Goal: Transaction & Acquisition: Purchase product/service

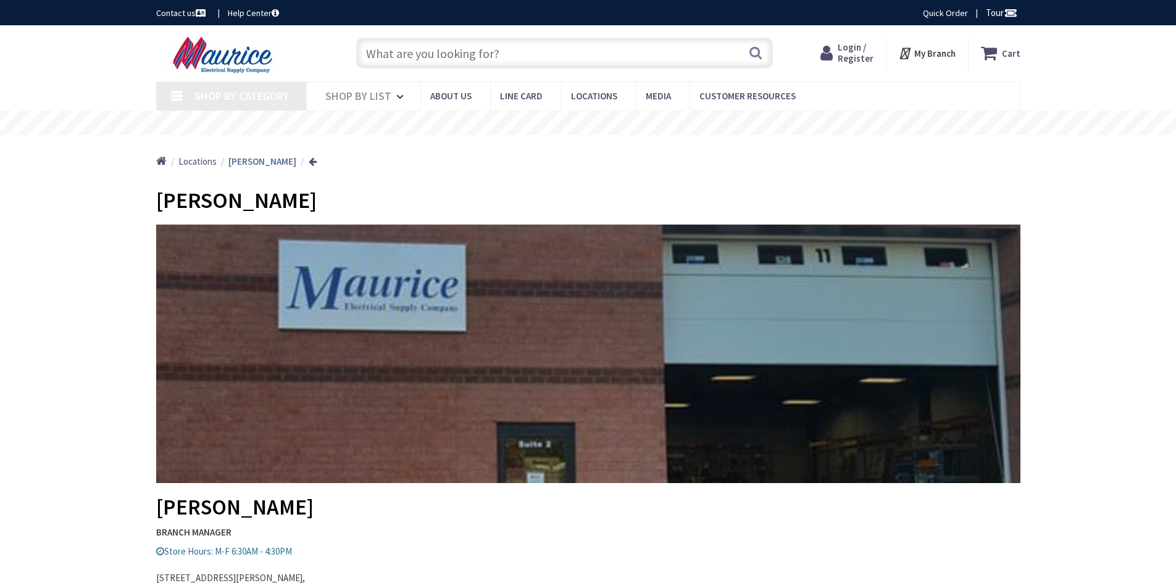
type input "[STREET_ADDRESS]"
click at [446, 69] on div "Search" at bounding box center [561, 53] width 423 height 40
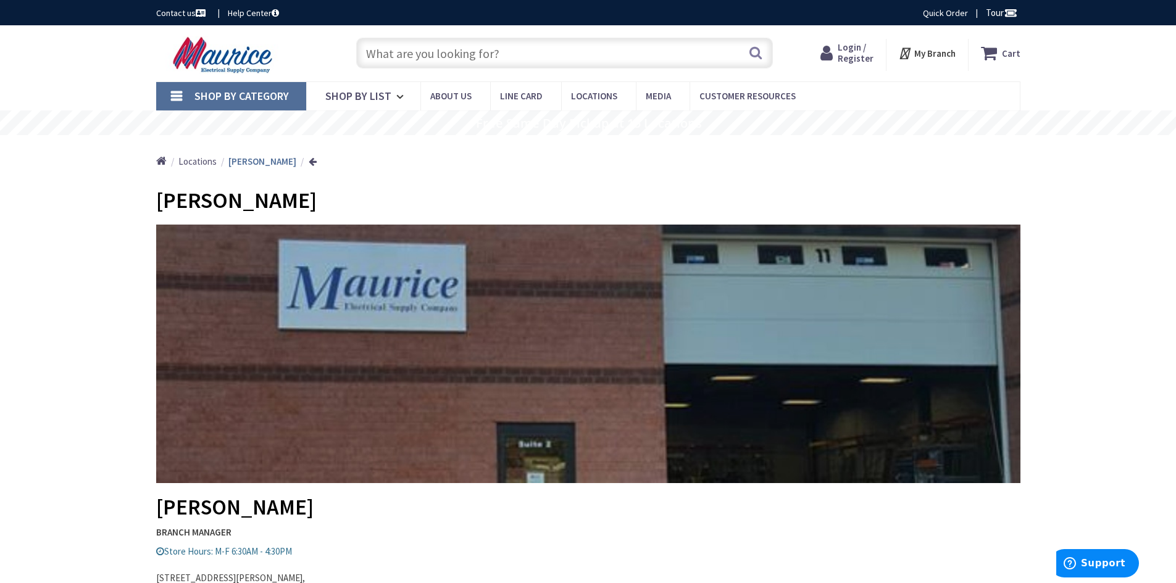
click at [446, 64] on input "text" at bounding box center [564, 53] width 417 height 31
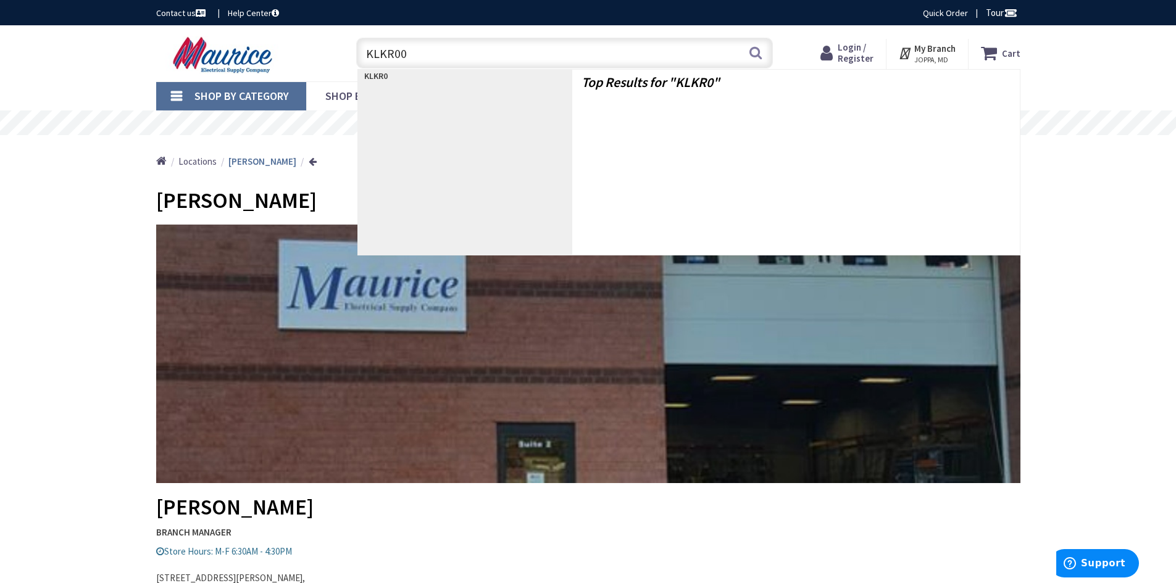
type input "KLKR006"
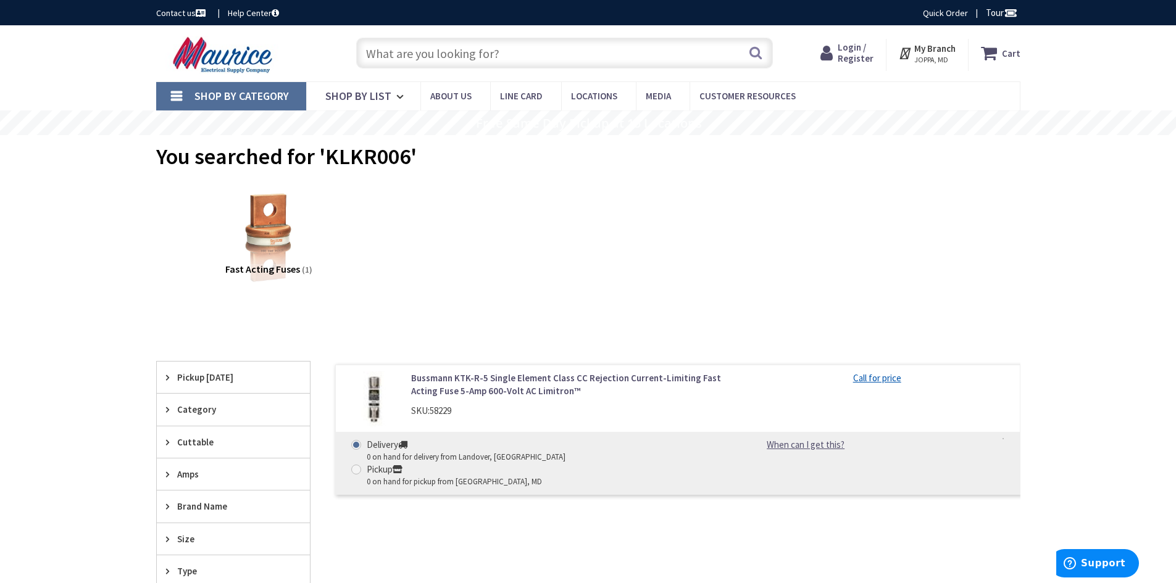
click at [471, 390] on link "Bussmann KTK-R-5 Single Element Class CC Rejection Current-Limiting Fast Acting…" at bounding box center [568, 385] width 314 height 27
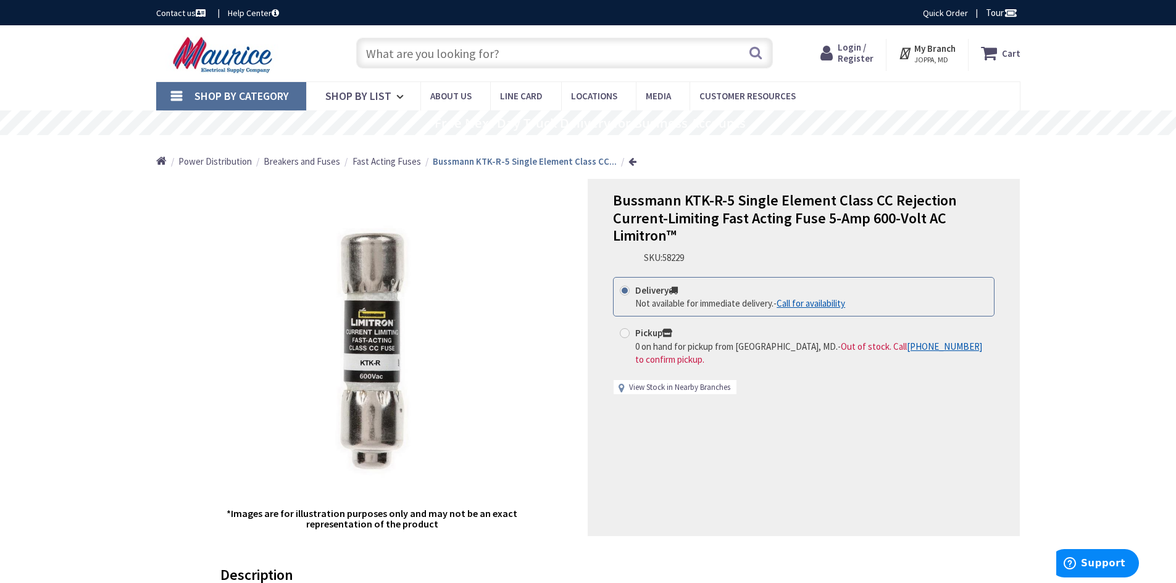
click at [657, 390] on link "View Stock in Nearby Branches" at bounding box center [679, 388] width 101 height 12
select select "data-availability"
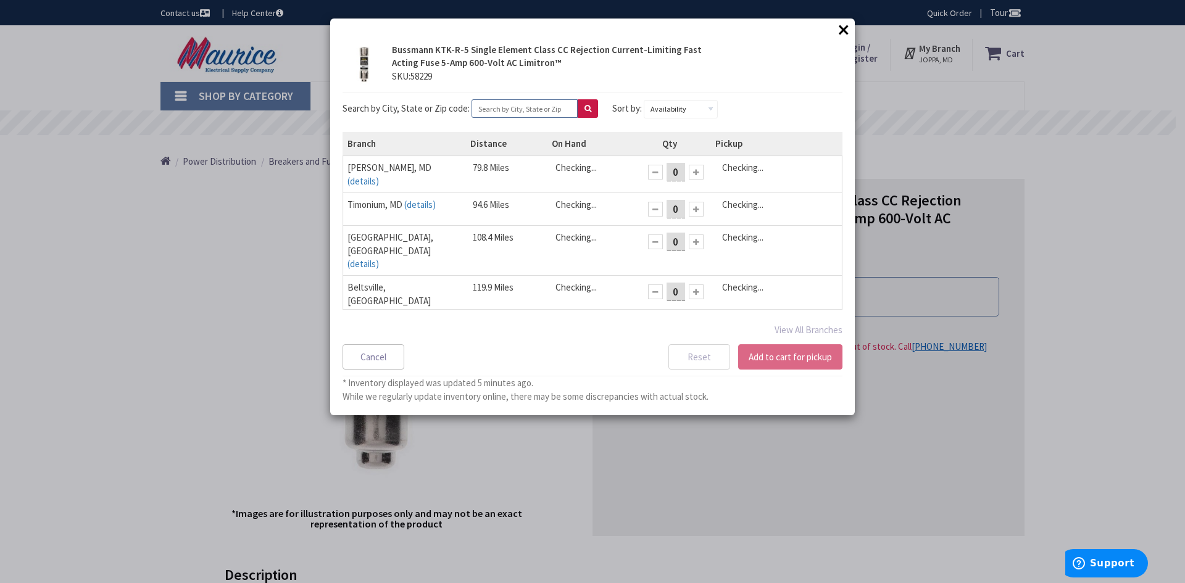
click at [507, 110] on input "text" at bounding box center [525, 108] width 106 height 19
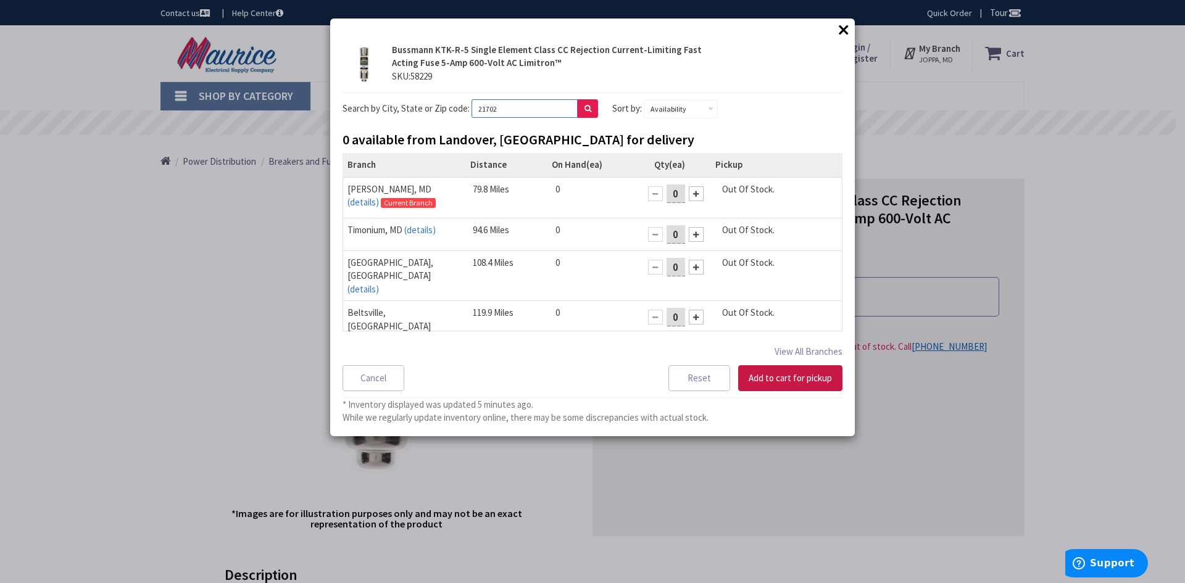
type input "21702"
click at [580, 104] on button at bounding box center [588, 108] width 20 height 19
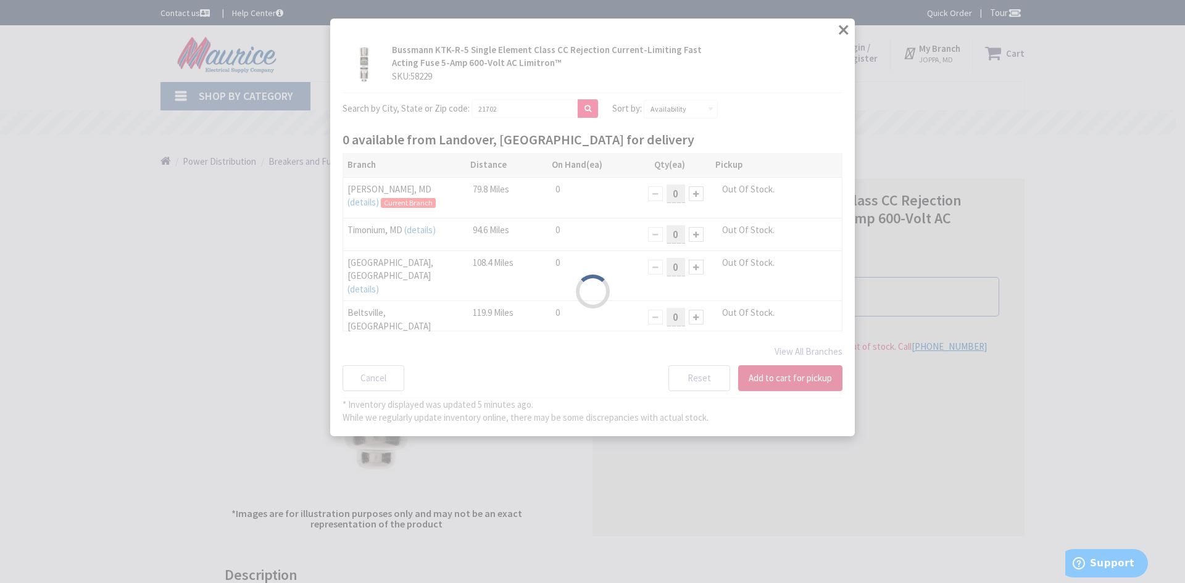
select select "data-availability"
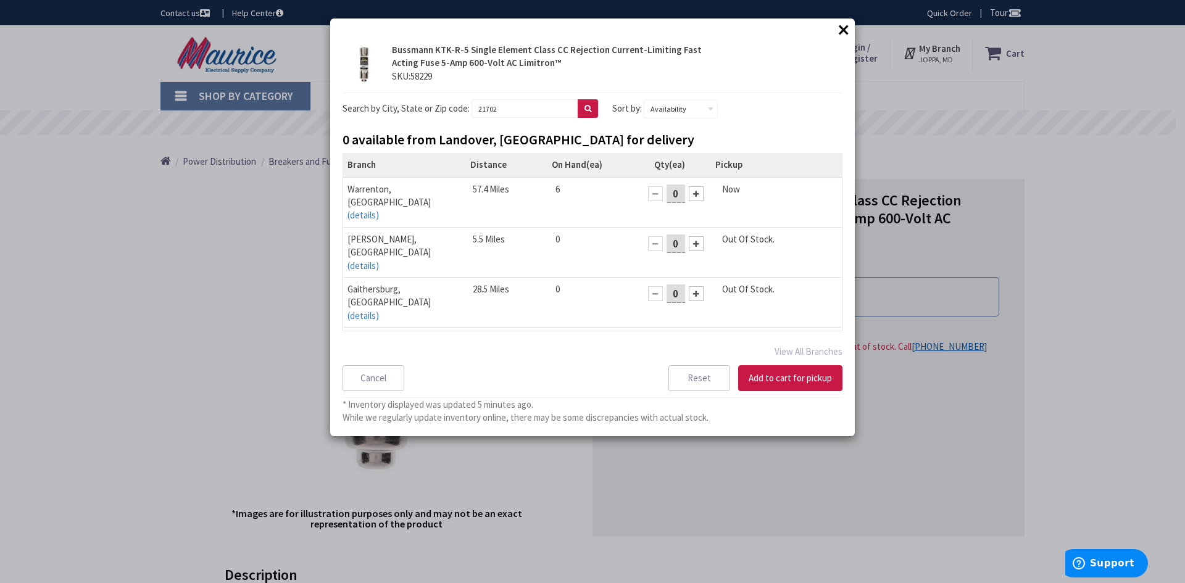
click at [838, 29] on button "×" at bounding box center [844, 29] width 19 height 19
